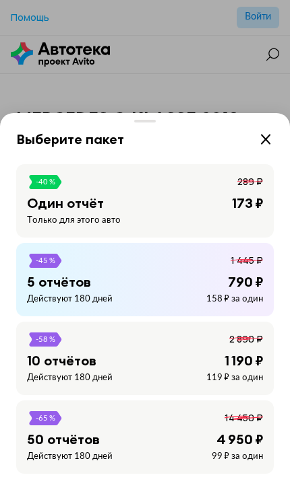
click at [185, 194] on div "-40 % 289 ₽ Один отчёт 173 ₽ Только для этого авто" at bounding box center [144, 200] width 257 height 73
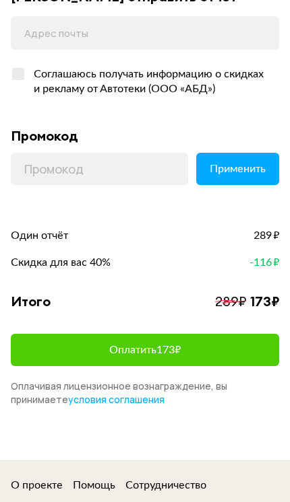
scroll to position [168, 0]
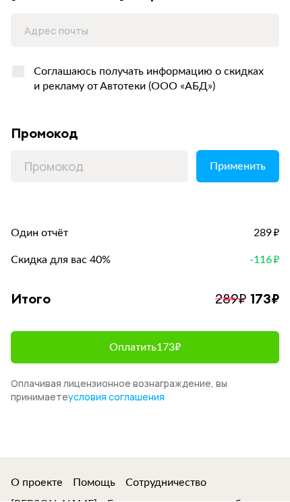
click at [174, 354] on button "Оплатить 173 ₽" at bounding box center [145, 348] width 268 height 32
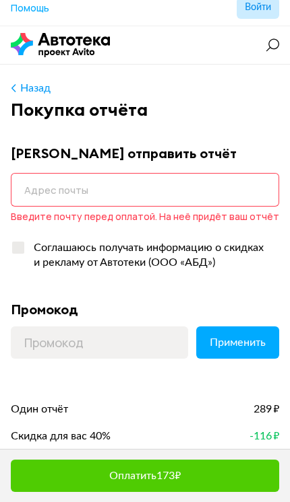
click at [201, 179] on input "email" at bounding box center [145, 190] width 268 height 34
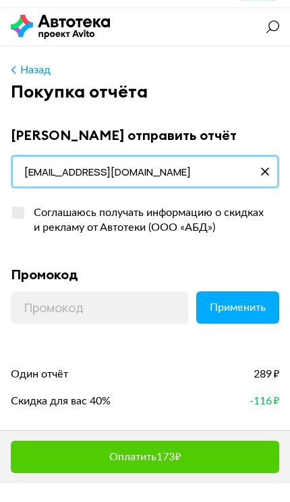
type input "[EMAIL_ADDRESS][DOMAIN_NAME]"
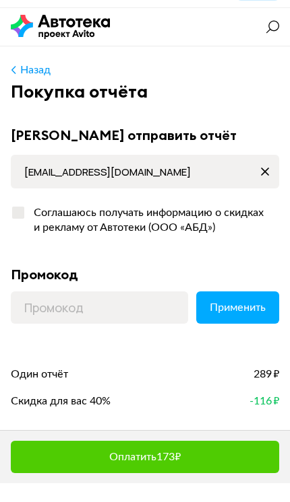
click at [242, 310] on button "Применить" at bounding box center [237, 326] width 83 height 32
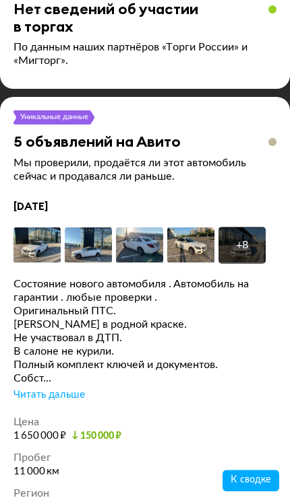
scroll to position [4225, 0]
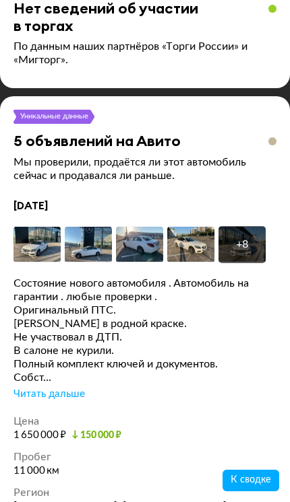
click at [59, 388] on div "Читать дальше" at bounding box center [48, 394] width 71 height 13
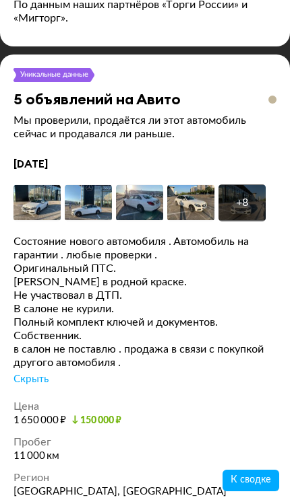
scroll to position [4266, 0]
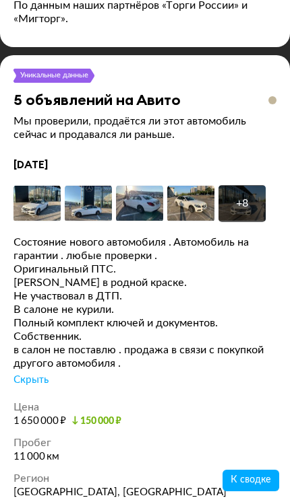
click at [46, 185] on img at bounding box center [36, 203] width 47 height 37
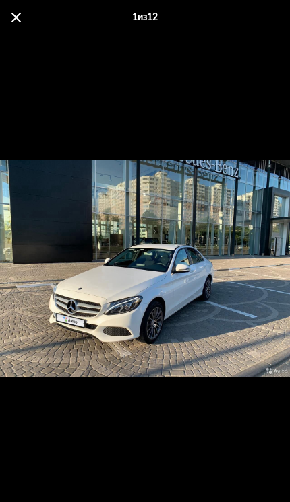
click at [14, 18] on span at bounding box center [15, 17] width 9 height 9
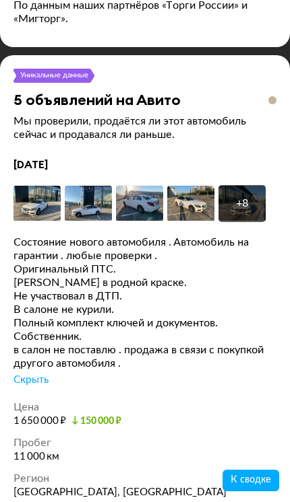
click at [198, 185] on img at bounding box center [190, 203] width 47 height 37
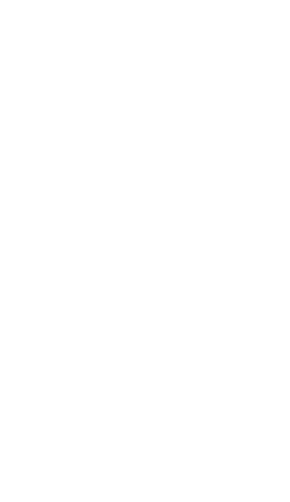
scroll to position [3400, 0]
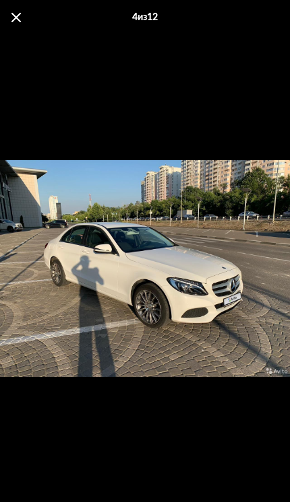
click at [15, 7] on div "4 из 12" at bounding box center [145, 17] width 290 height 35
click at [21, 7] on div "4 из 12" at bounding box center [145, 17] width 290 height 35
click at [21, 10] on div "4 из 12" at bounding box center [145, 17] width 290 height 35
click at [18, 11] on div "4 из 12" at bounding box center [145, 17] width 290 height 35
click at [20, 7] on div "4 из 12" at bounding box center [145, 17] width 290 height 35
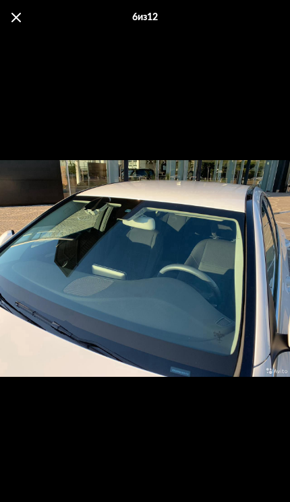
scroll to position [2459, 0]
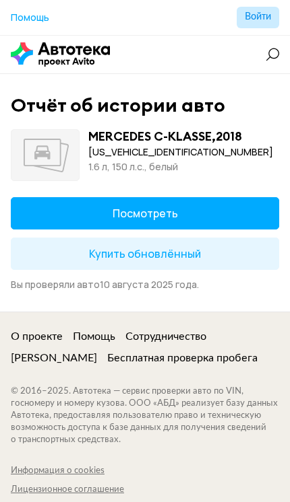
click at [182, 214] on button "Посмотреть" at bounding box center [145, 213] width 268 height 32
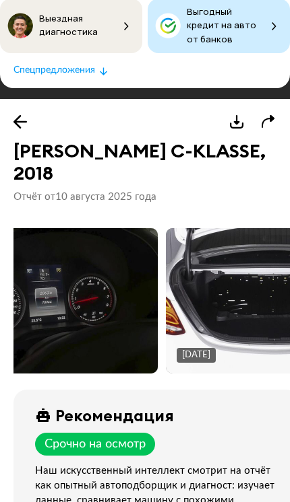
scroll to position [0, 252]
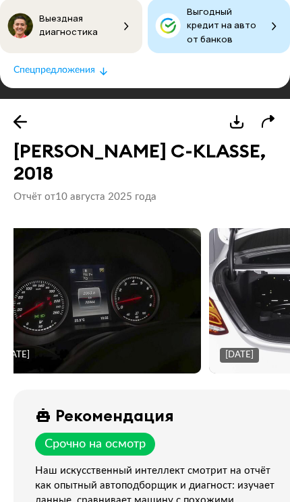
click at [165, 268] on img at bounding box center [92, 301] width 215 height 162
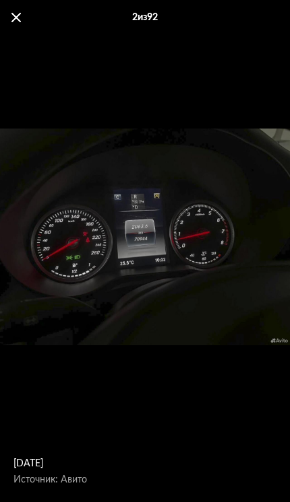
click at [213, 298] on div "[DATE] Источник: Авито" at bounding box center [145, 237] width 290 height 391
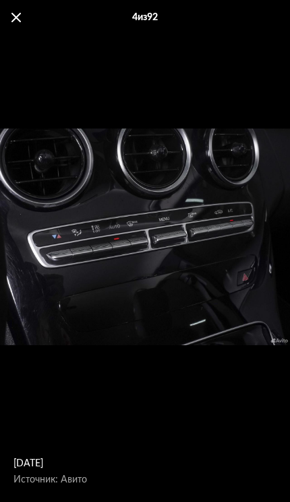
click at [220, 299] on div "[DATE] Источник: Авито" at bounding box center [145, 237] width 290 height 391
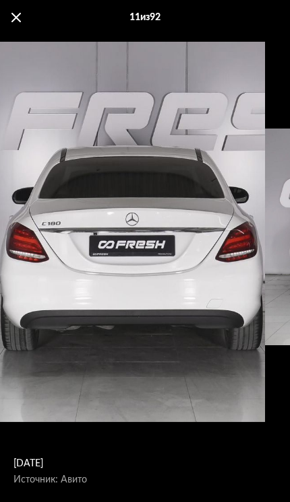
click at [228, 350] on div "[DATE] Источник: Авито" at bounding box center [126, 209] width 570 height 770
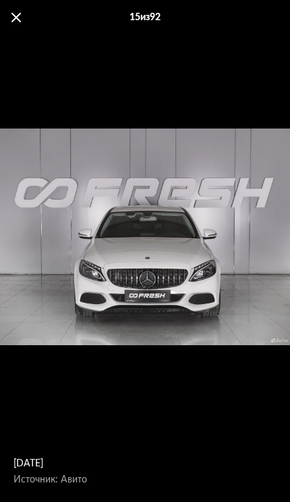
click at [211, 299] on div "[DATE] Источник: Авито" at bounding box center [145, 237] width 290 height 391
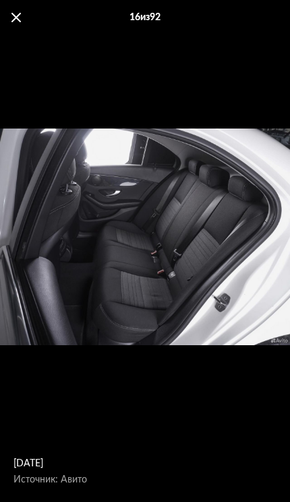
click at [218, 299] on div "[DATE] Источник: Авито" at bounding box center [145, 237] width 290 height 391
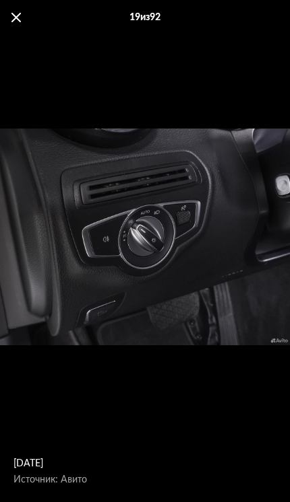
scroll to position [114, 0]
click at [3, 22] on div "19 из 92" at bounding box center [145, 17] width 290 height 35
click at [12, 17] on span at bounding box center [15, 17] width 9 height 9
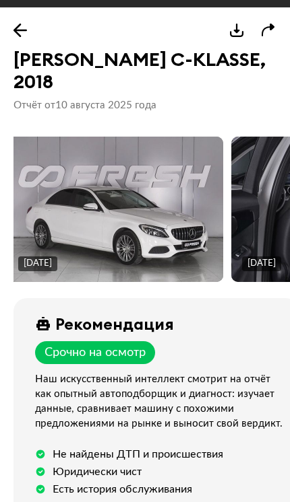
scroll to position [141, 0]
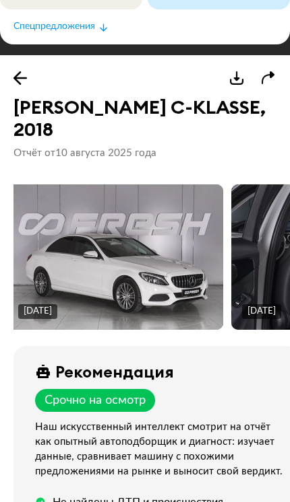
click at [18, 71] on icon at bounding box center [19, 77] width 13 height 13
